Goal: Book appointment/travel/reservation

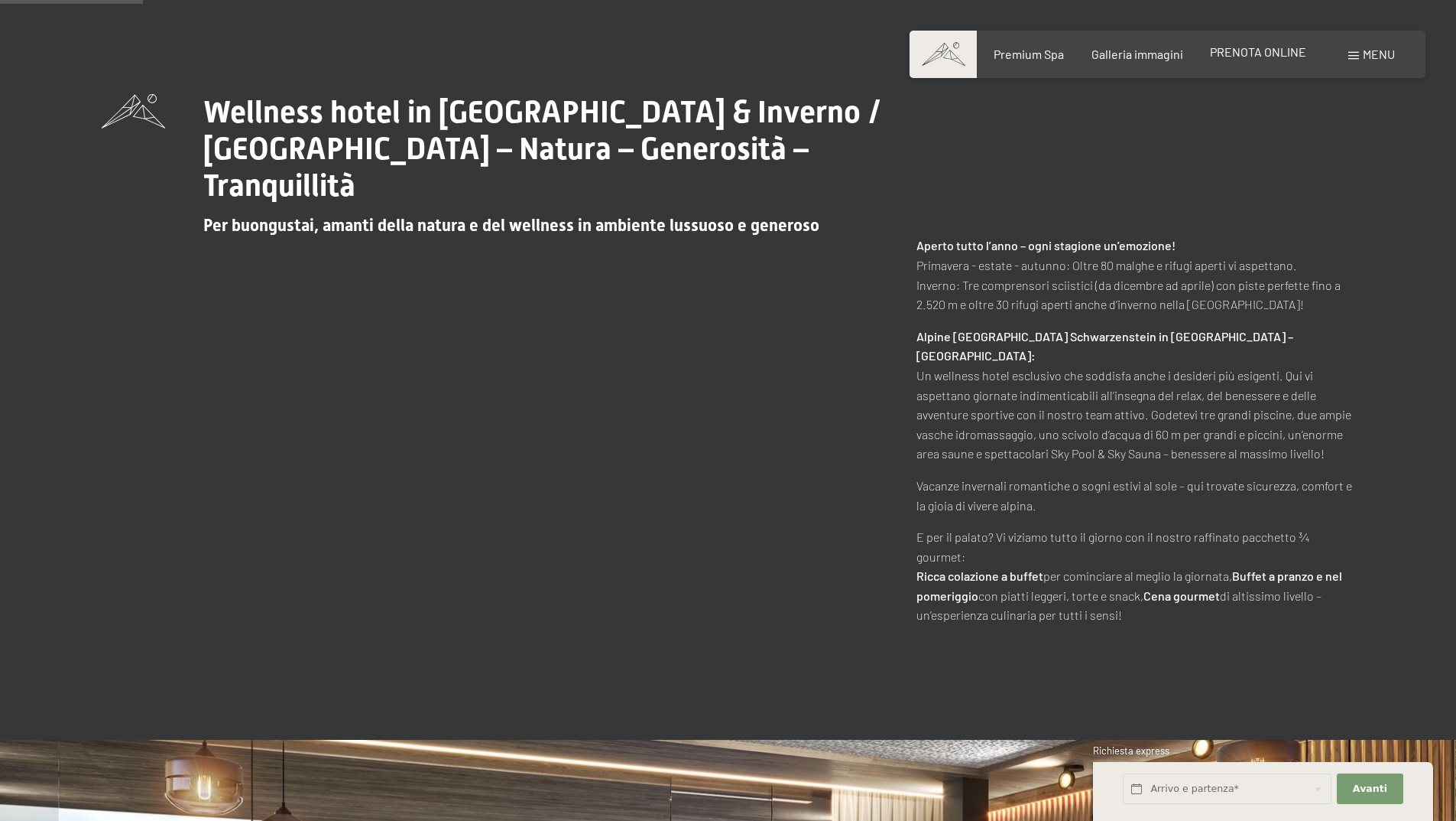
click at [1270, 61] on div "Premium Spa Galleria immagini PRENOTA ONLINE" at bounding box center [1136, 55] width 393 height 17
click at [1268, 52] on span "PRENOTA ONLINE" at bounding box center [1258, 52] width 96 height 15
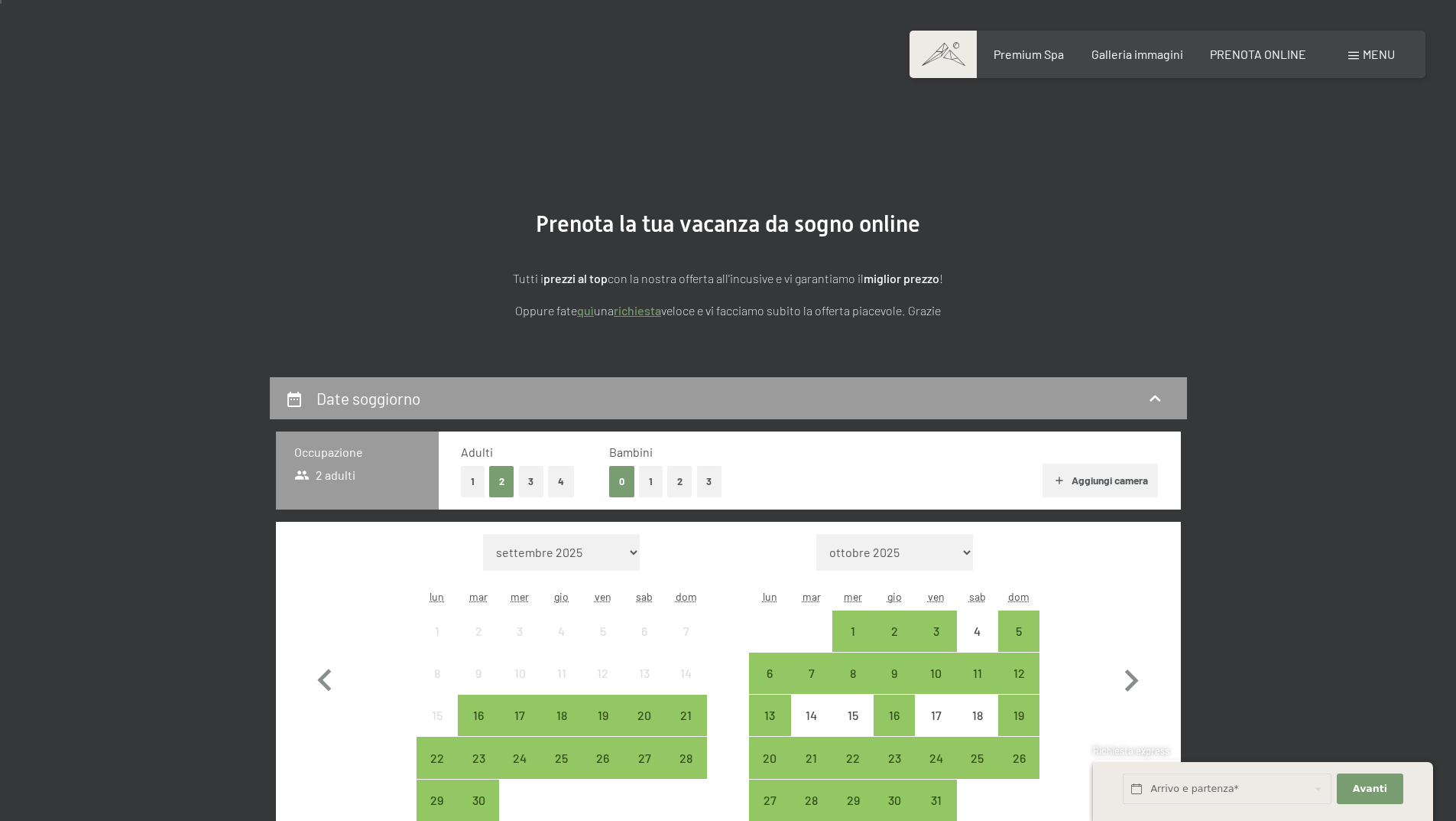
scroll to position [77, 0]
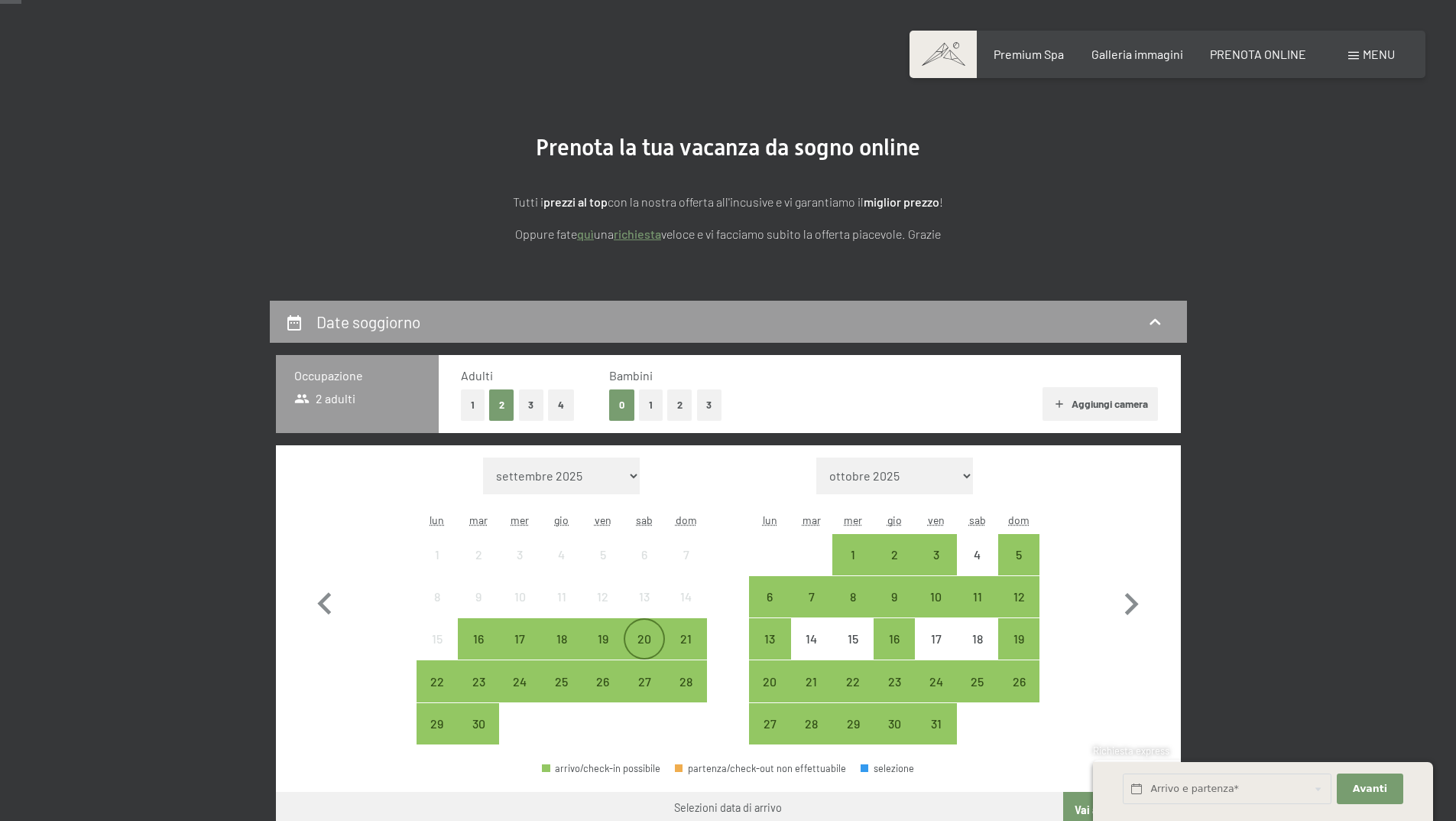
click at [656, 655] on div "20" at bounding box center [644, 651] width 38 height 38
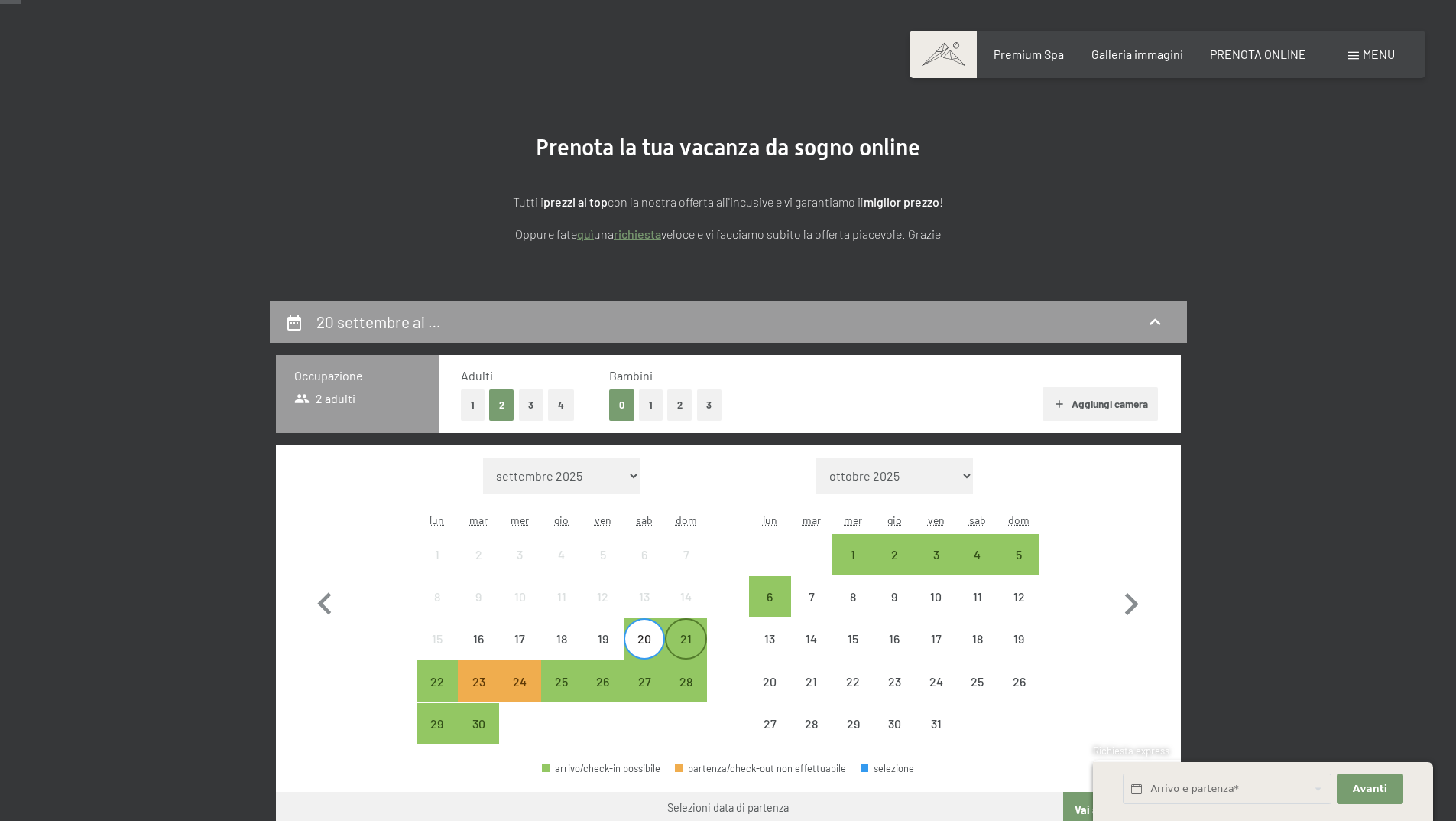
click at [686, 646] on div "21" at bounding box center [685, 651] width 38 height 38
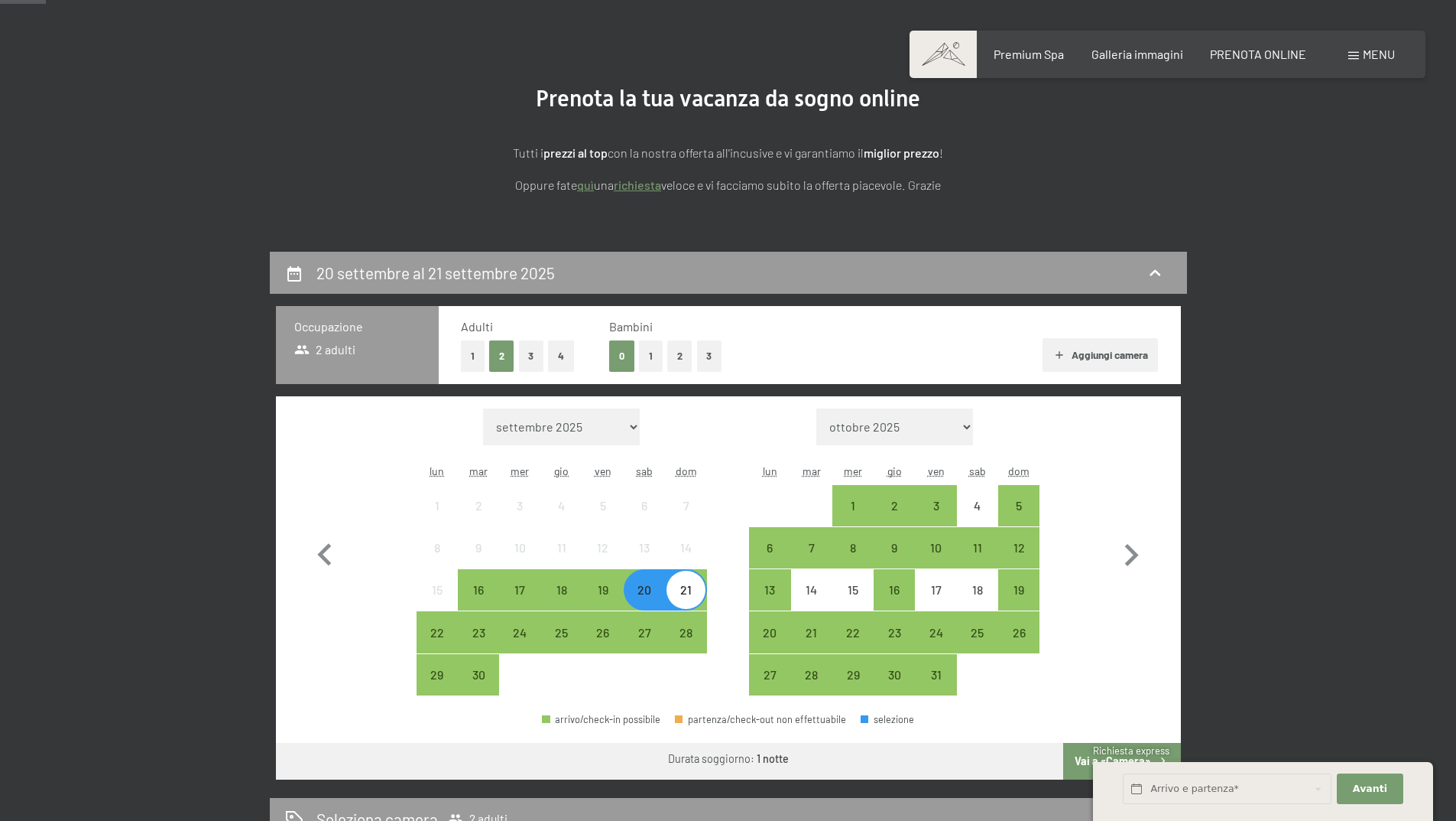
scroll to position [153, 0]
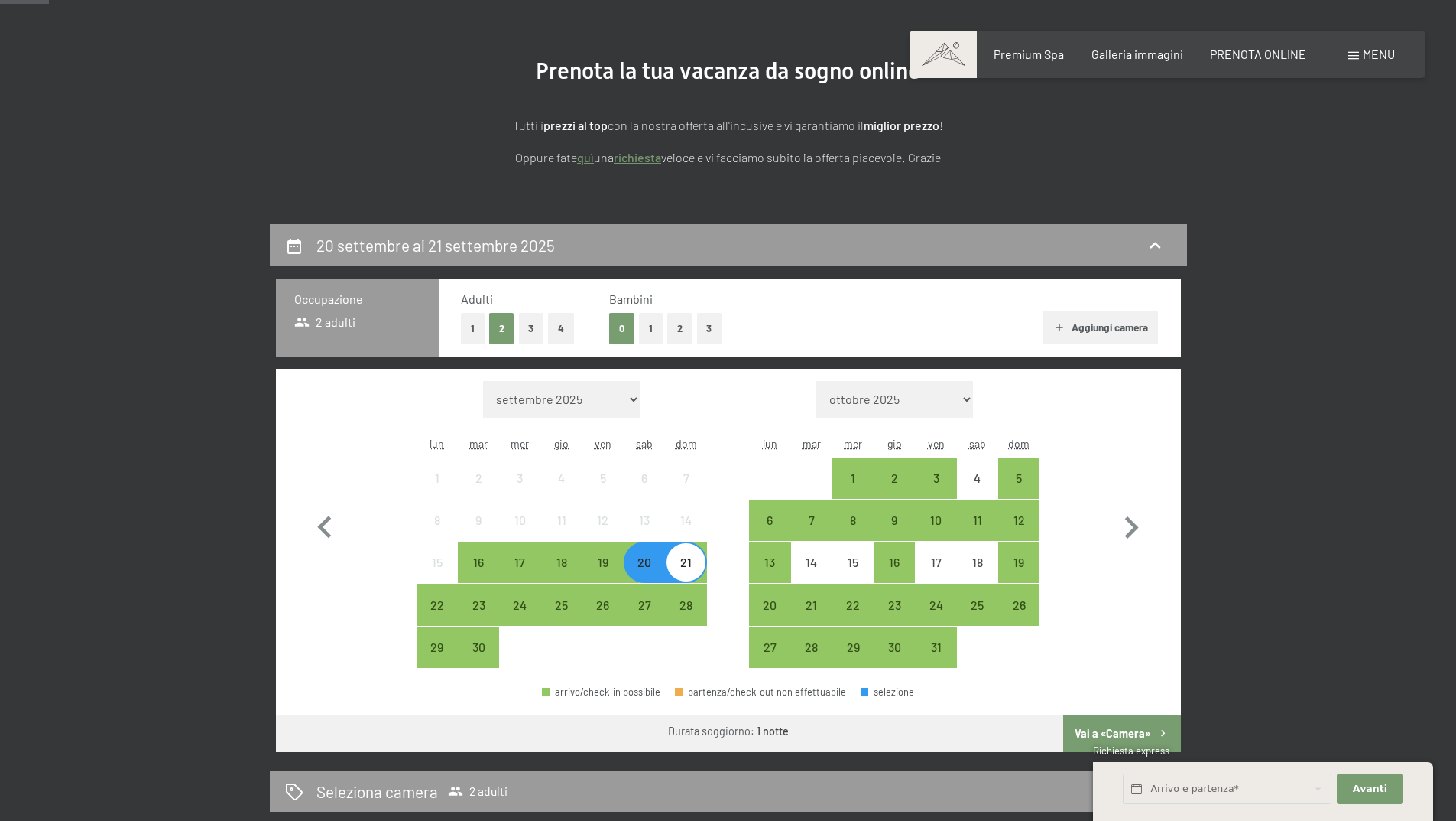
click at [1117, 734] on button "Vai a «Camera»" at bounding box center [1122, 734] width 117 height 37
